Goal: Information Seeking & Learning: Learn about a topic

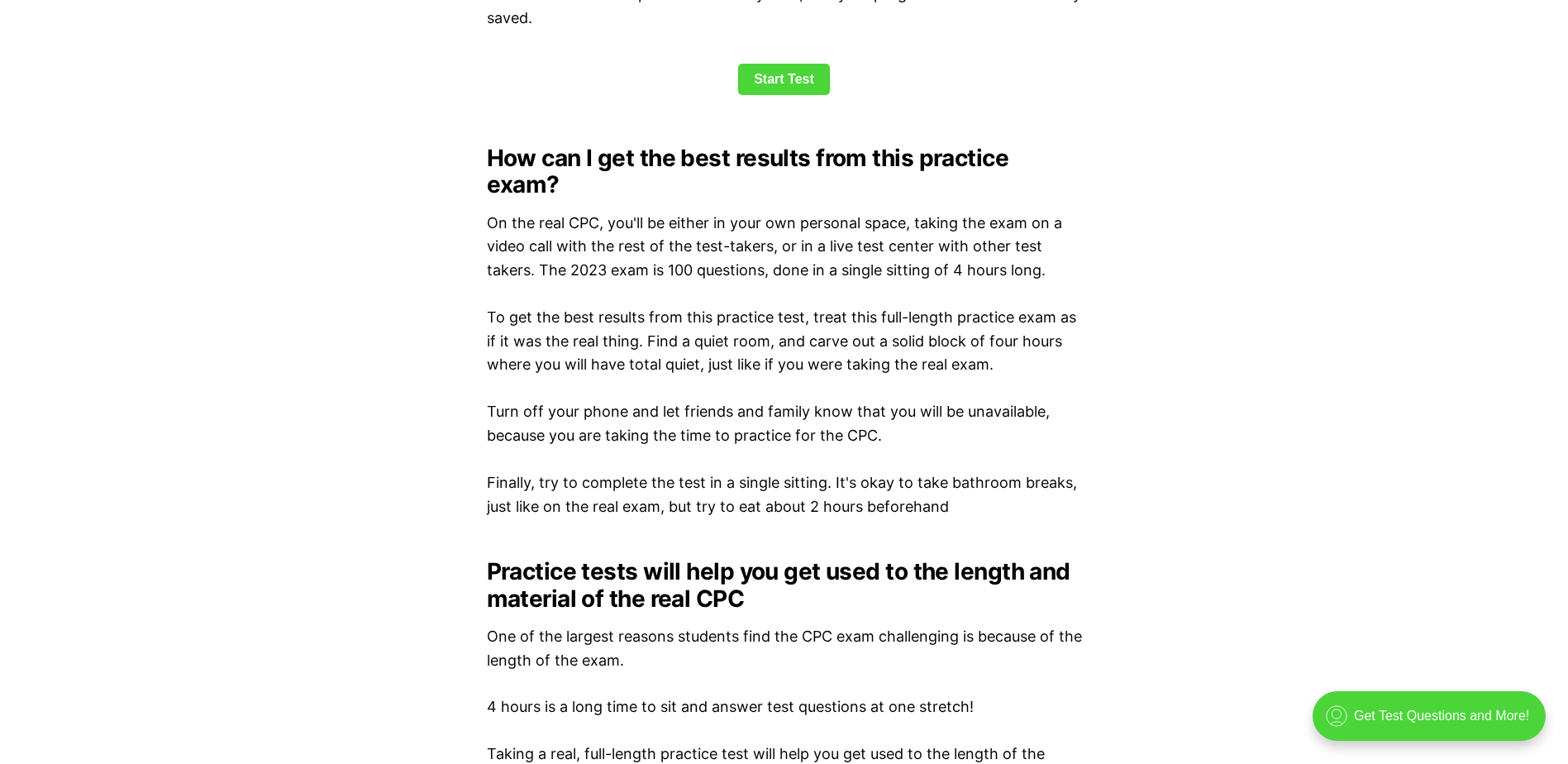
scroll to position [2149, 0]
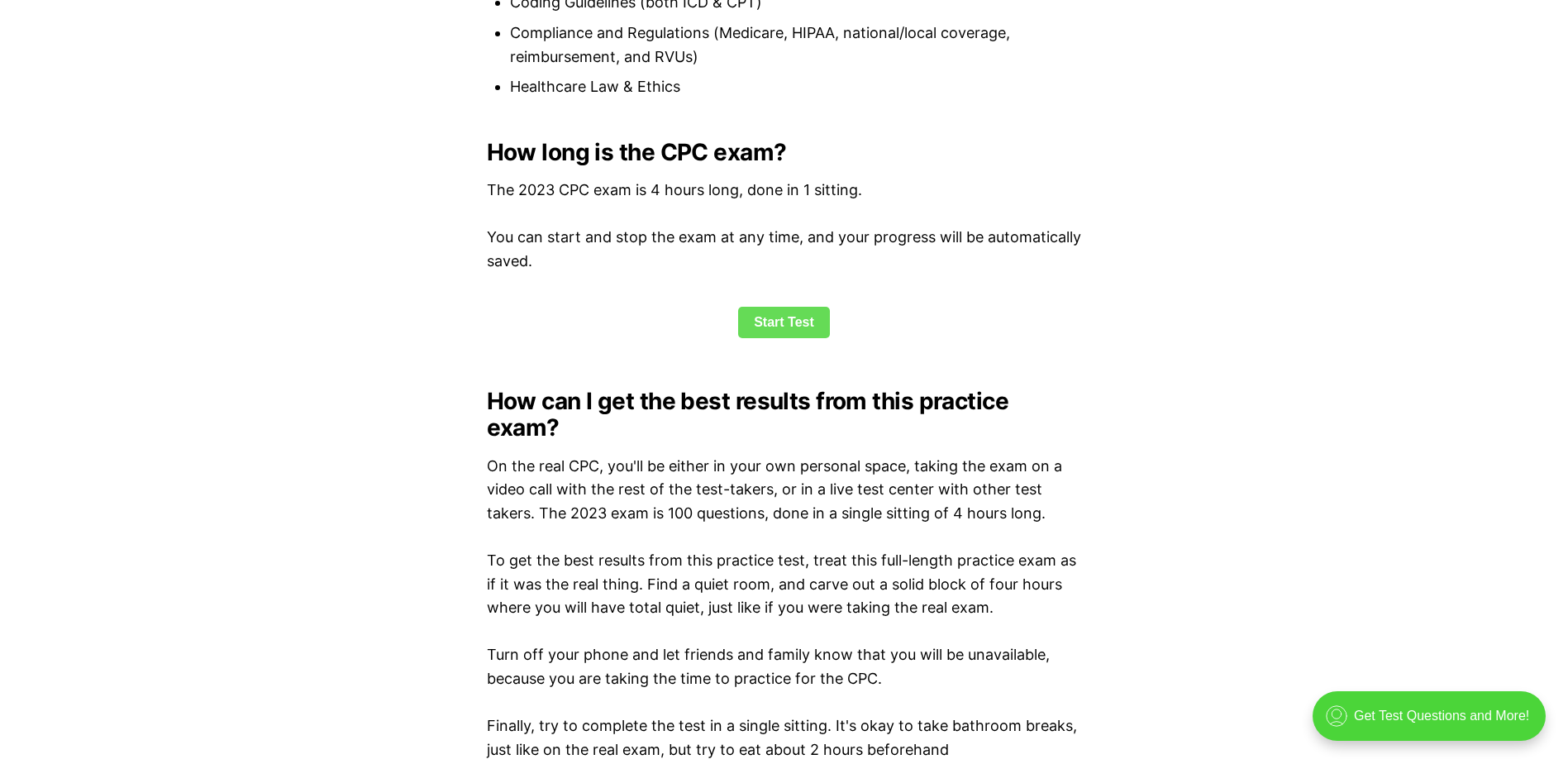
click at [806, 323] on link "Start Test" at bounding box center [784, 323] width 92 height 32
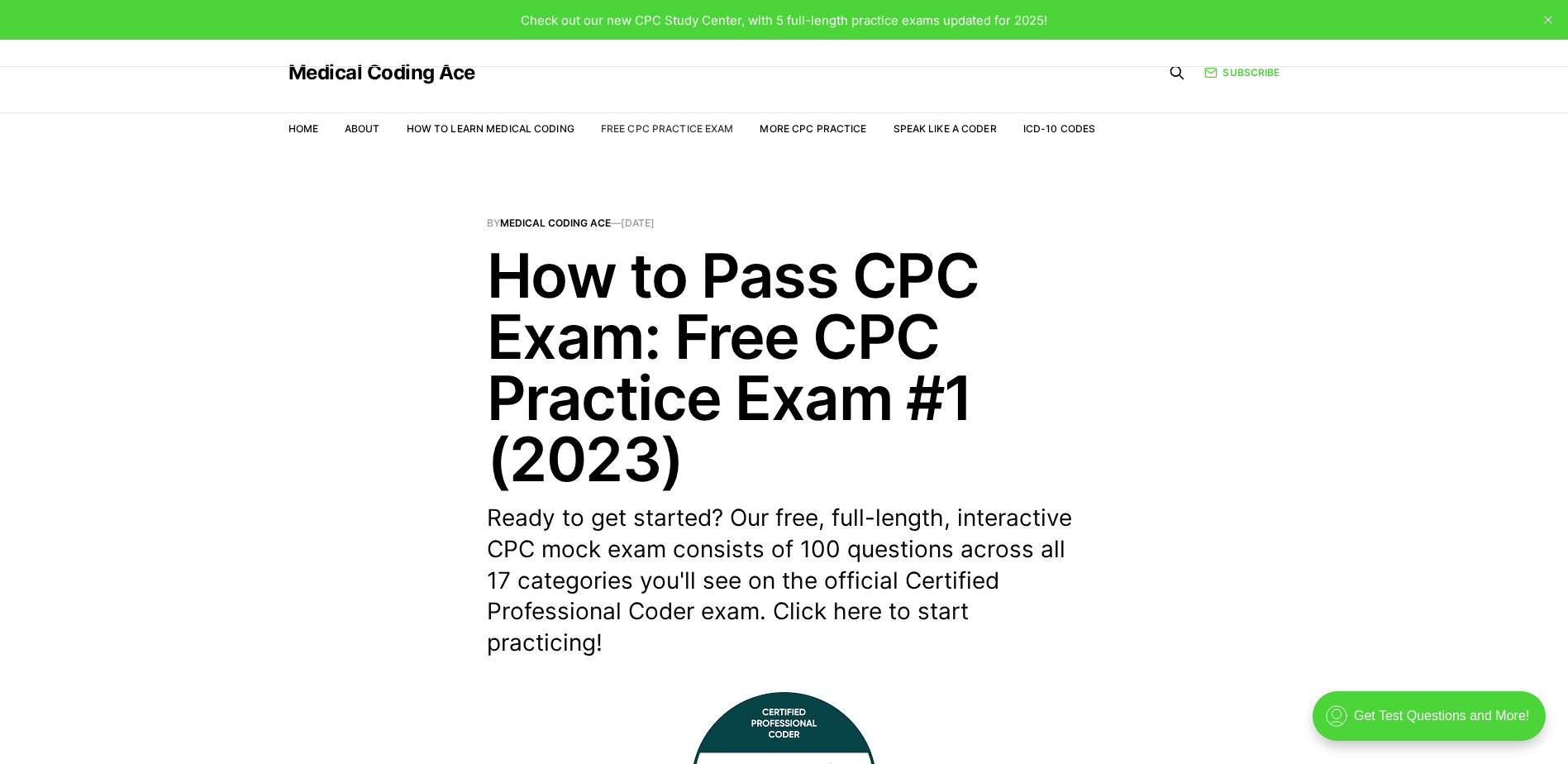
click at [673, 126] on link "Free CPC Practice Exam" at bounding box center [667, 128] width 133 height 12
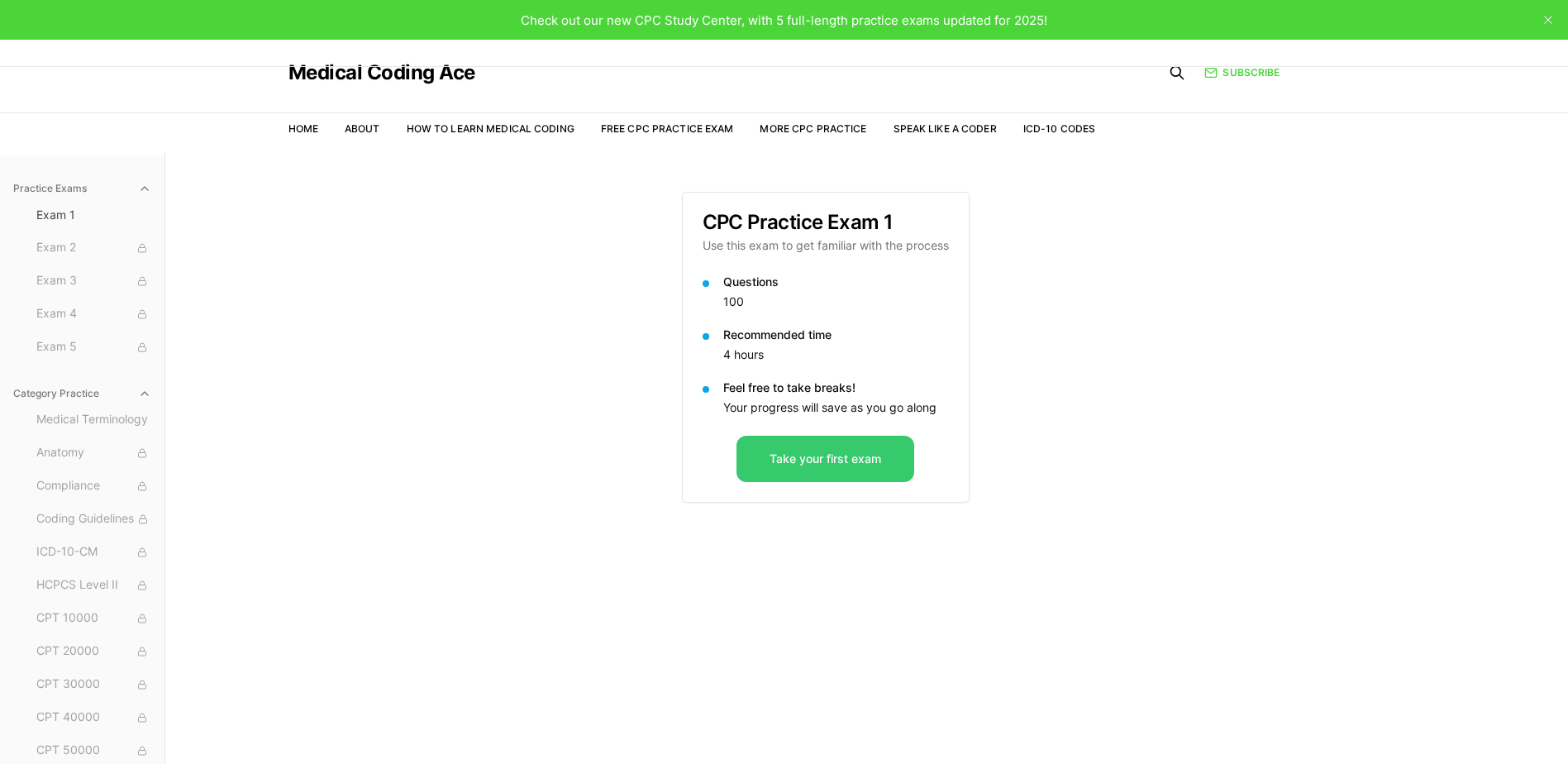
click at [878, 460] on button "Take your first exam" at bounding box center [825, 458] width 178 height 46
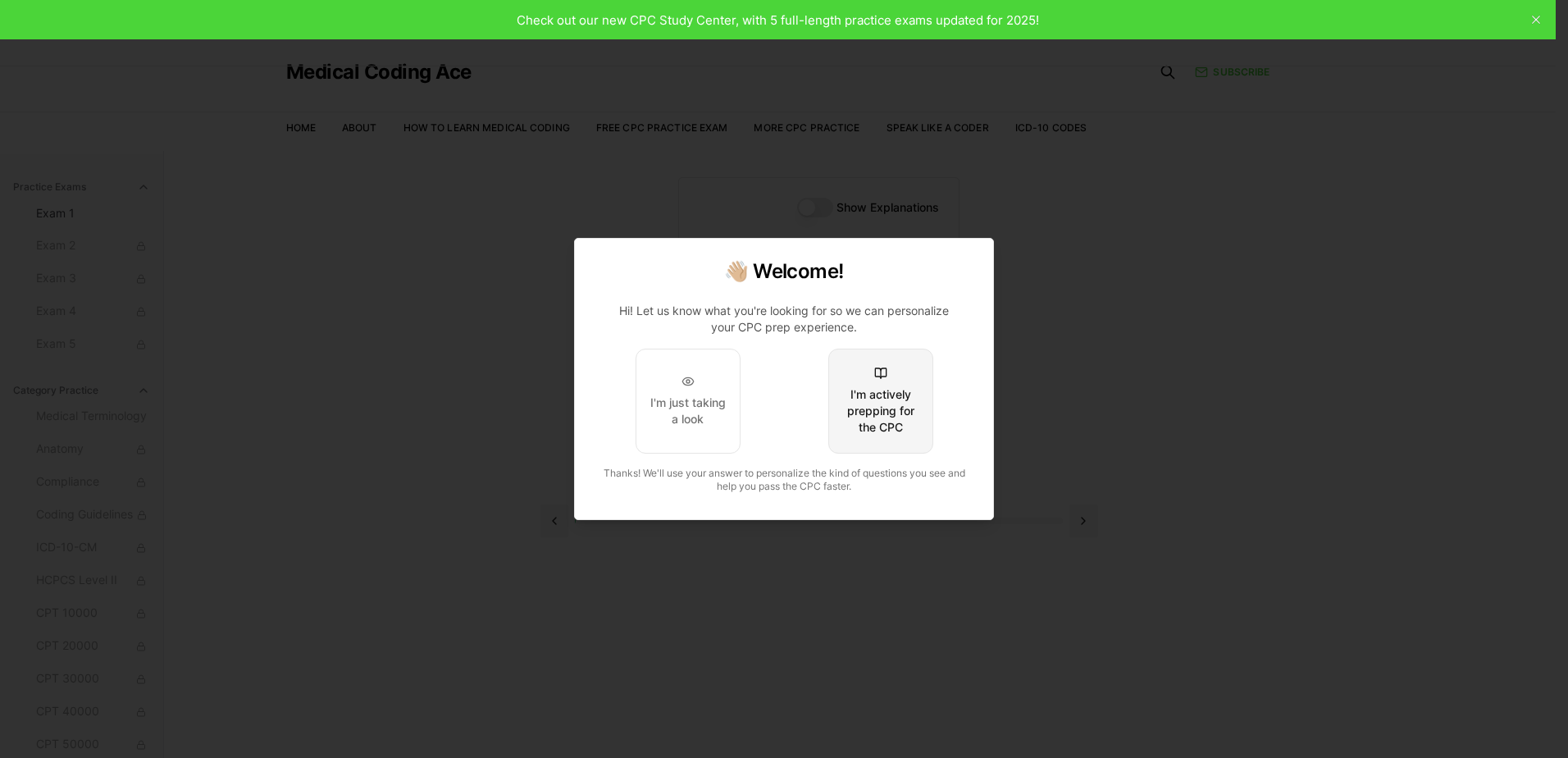
click at [888, 405] on div "I'm actively prepping for the CPC" at bounding box center [880, 410] width 77 height 49
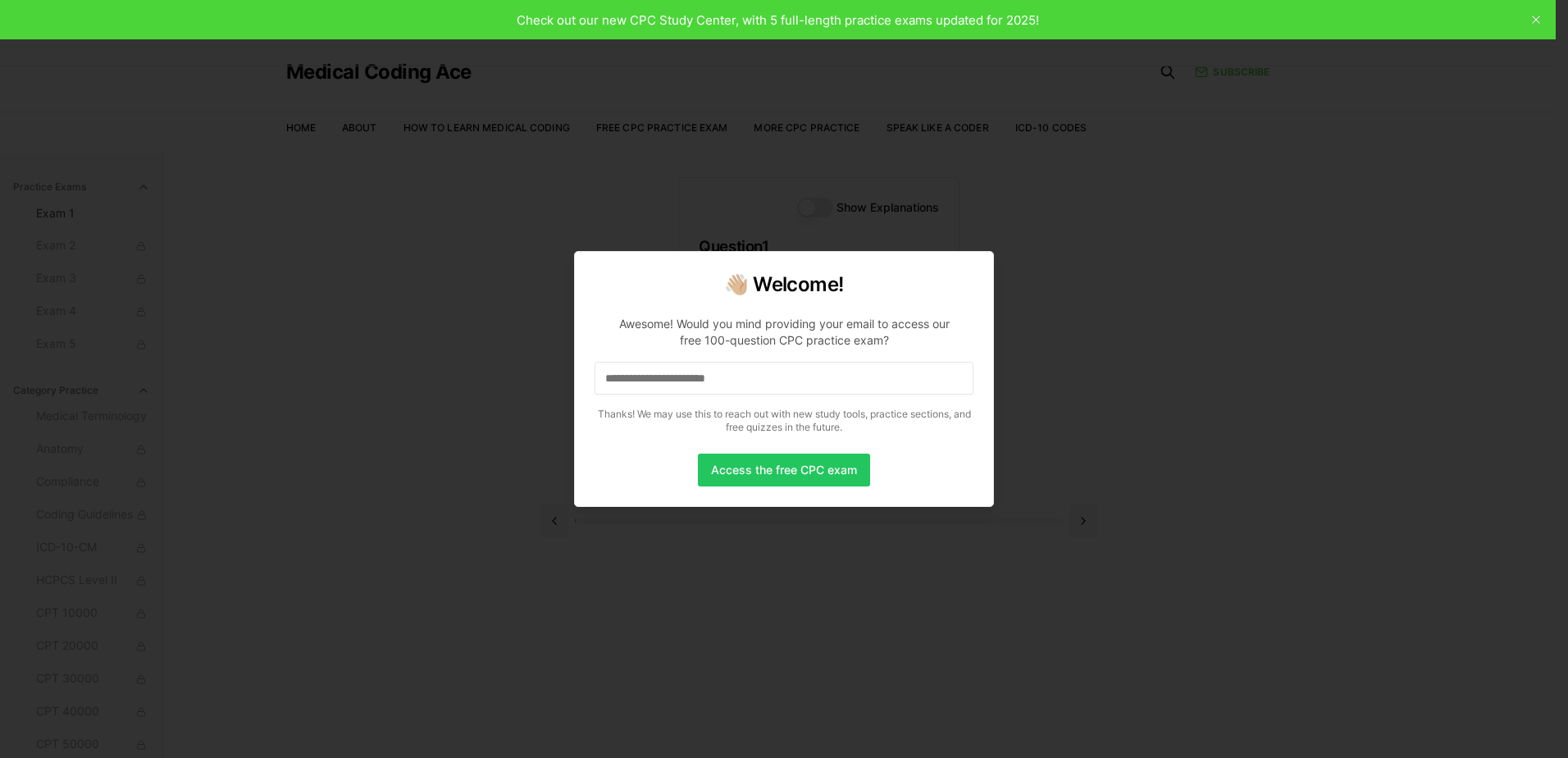
click at [1106, 254] on div at bounding box center [784, 379] width 1568 height 758
drag, startPoint x: 370, startPoint y: 233, endPoint x: 385, endPoint y: 205, distance: 31.8
click at [370, 229] on div at bounding box center [784, 379] width 1568 height 758
